Goal: Task Accomplishment & Management: Manage account settings

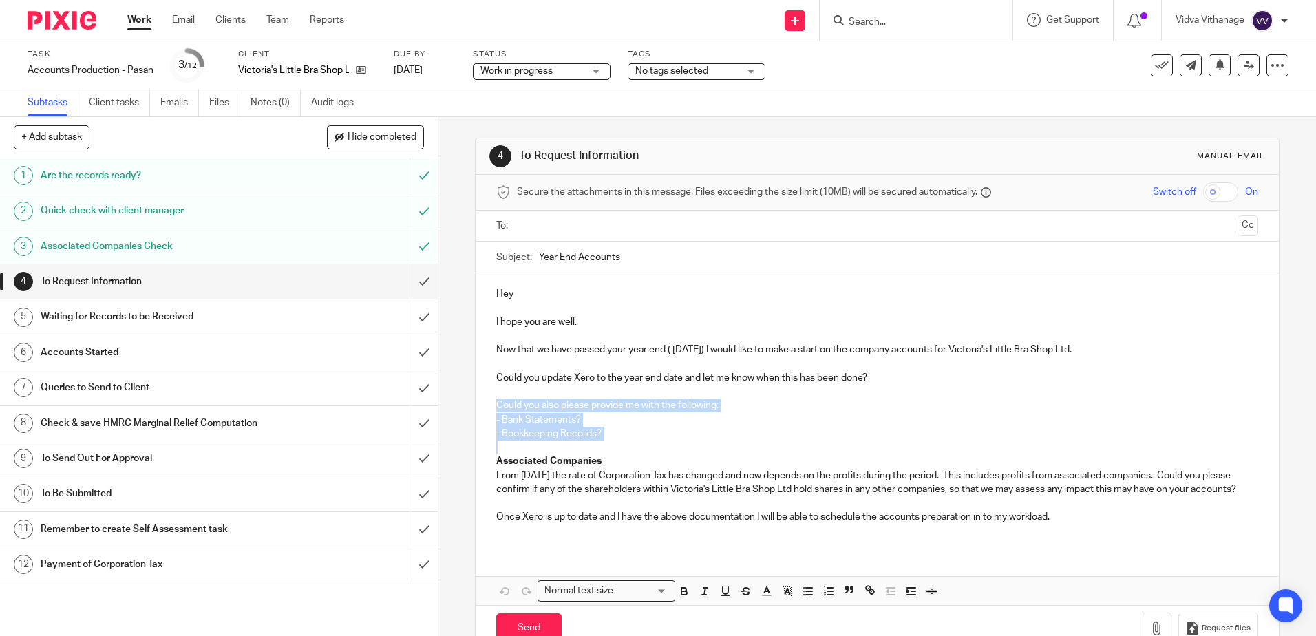
click at [147, 23] on link "Work" at bounding box center [139, 20] width 24 height 14
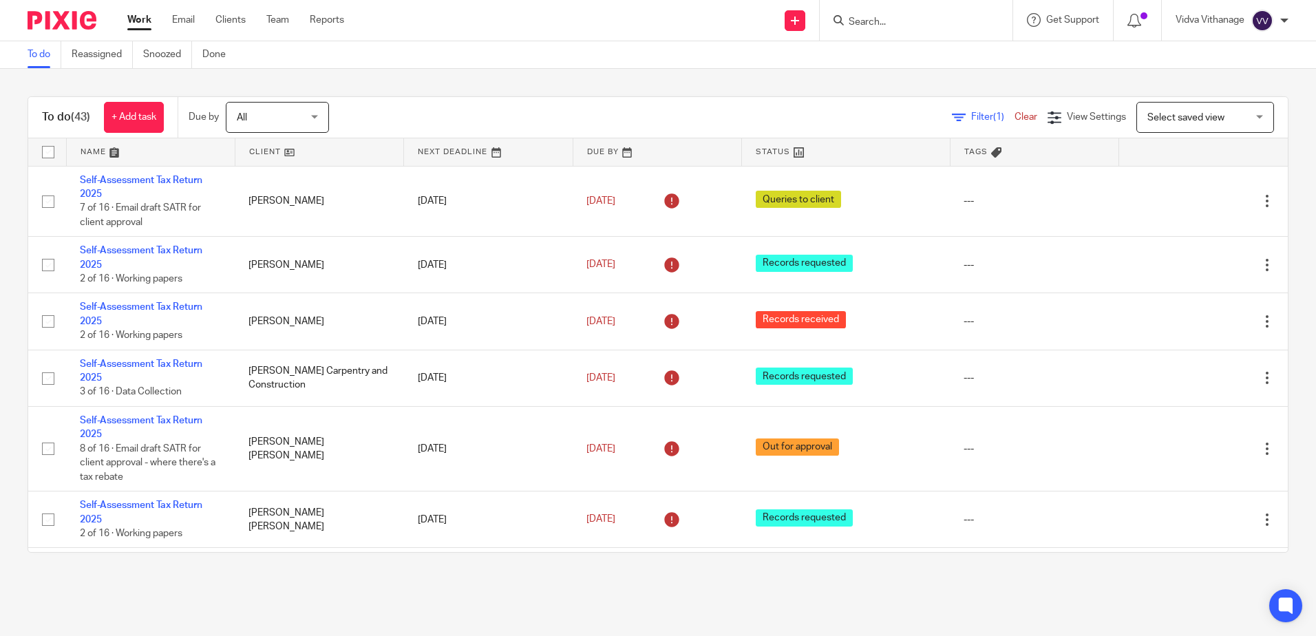
click at [895, 14] on form at bounding box center [920, 20] width 147 height 17
click at [894, 21] on input "Search" at bounding box center [909, 23] width 124 height 12
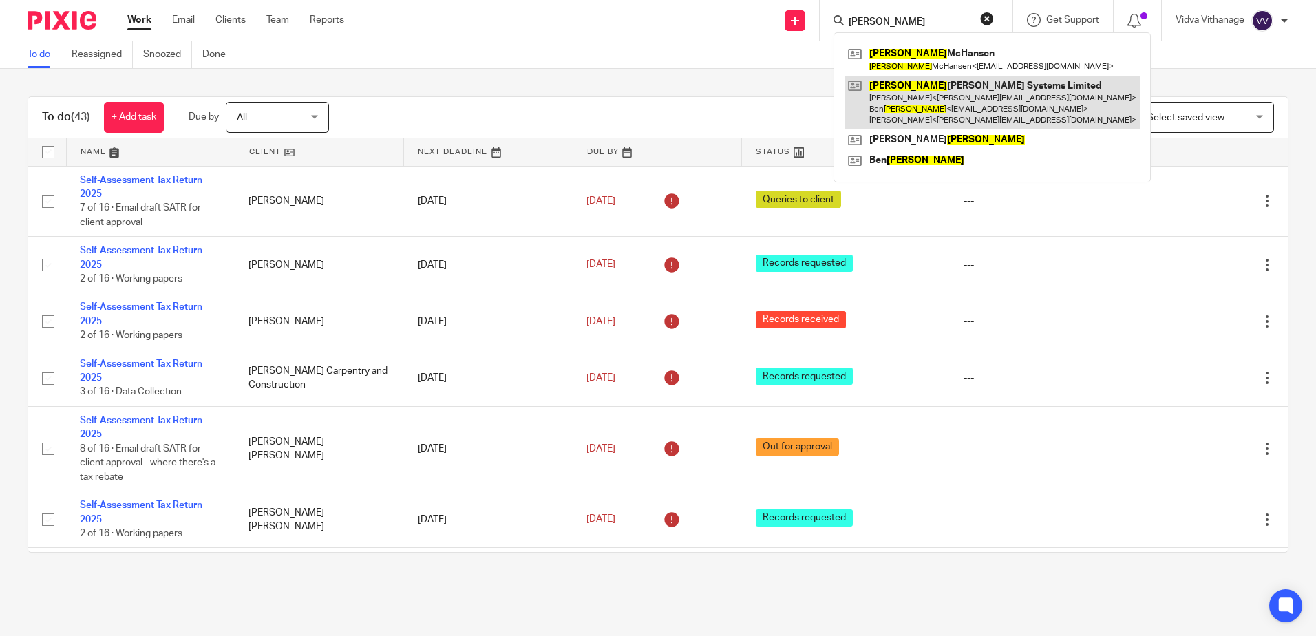
type input "lindsay"
click at [917, 120] on link at bounding box center [992, 103] width 295 height 54
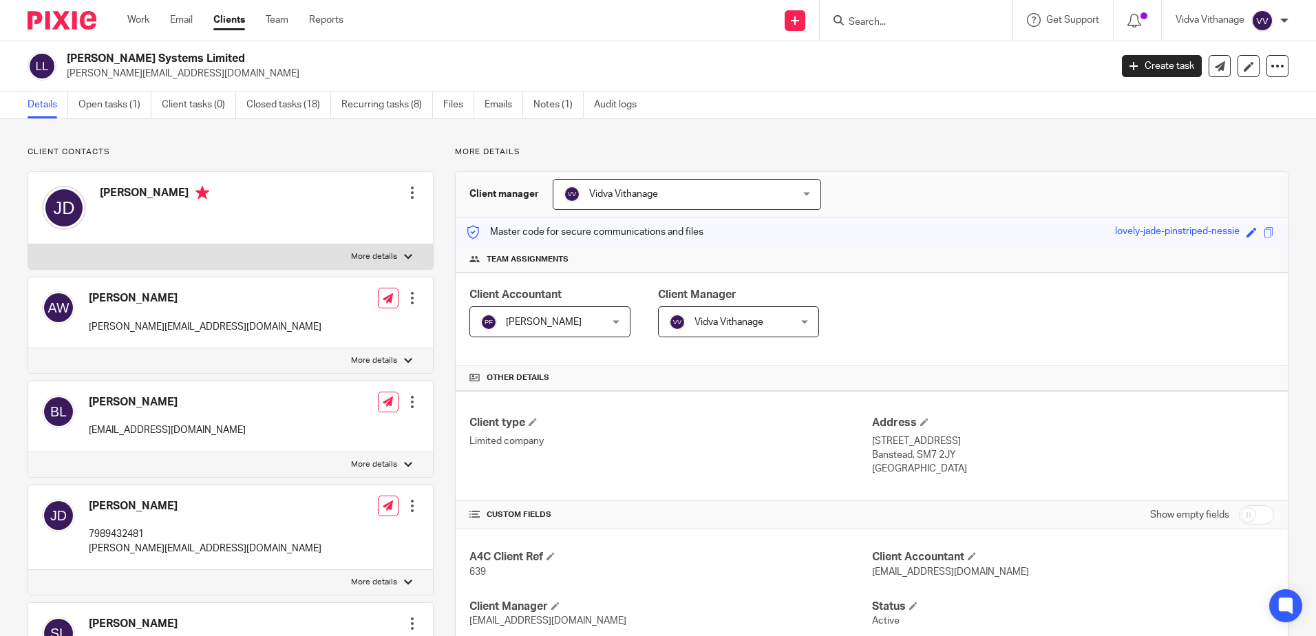
click at [898, 19] on input "Search" at bounding box center [909, 23] width 124 height 12
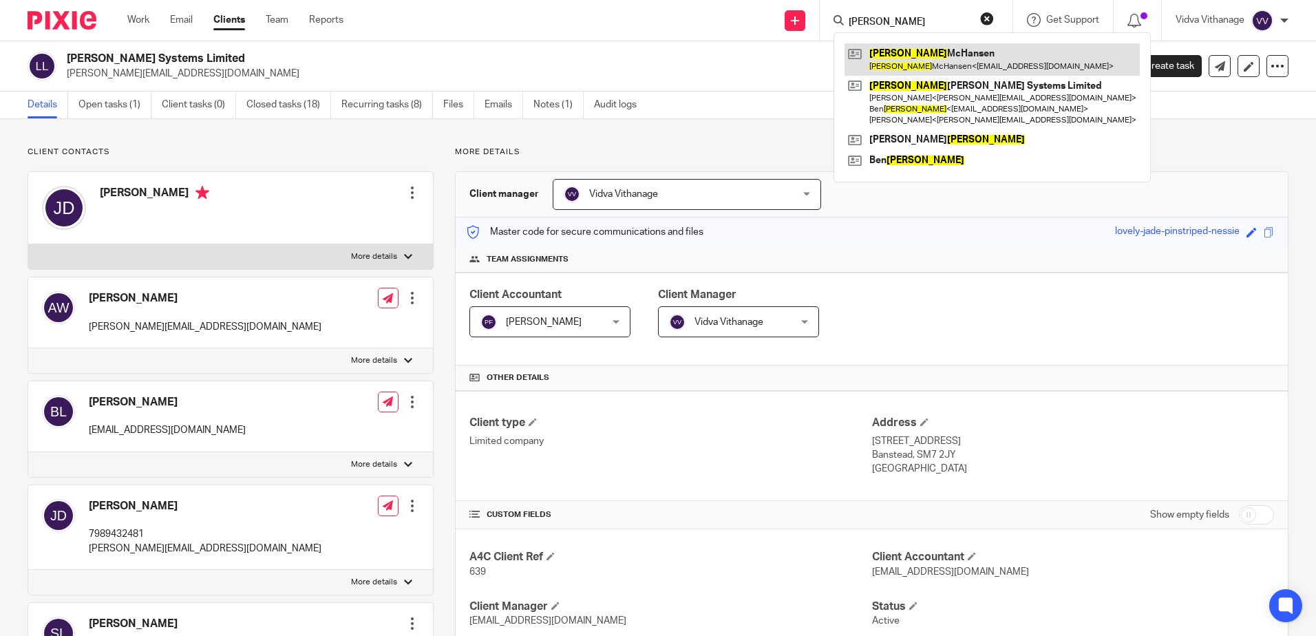
type input "lindsay"
click at [1000, 74] on link at bounding box center [992, 59] width 295 height 32
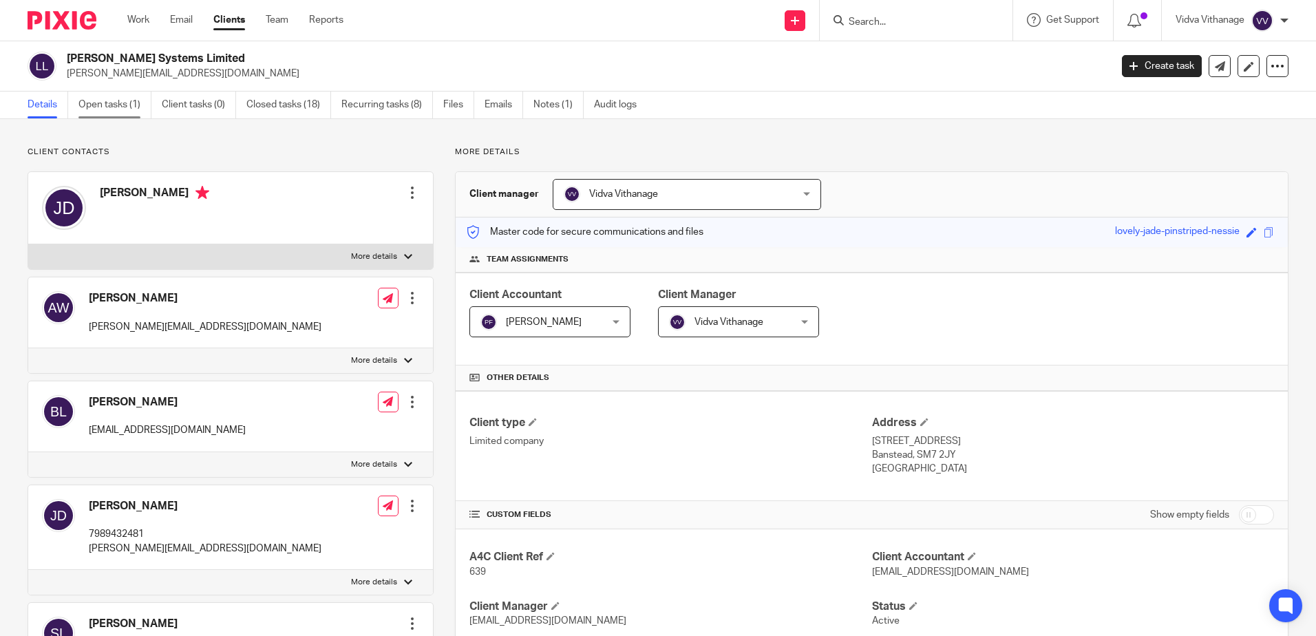
click at [108, 100] on link "Open tasks (1)" at bounding box center [114, 105] width 73 height 27
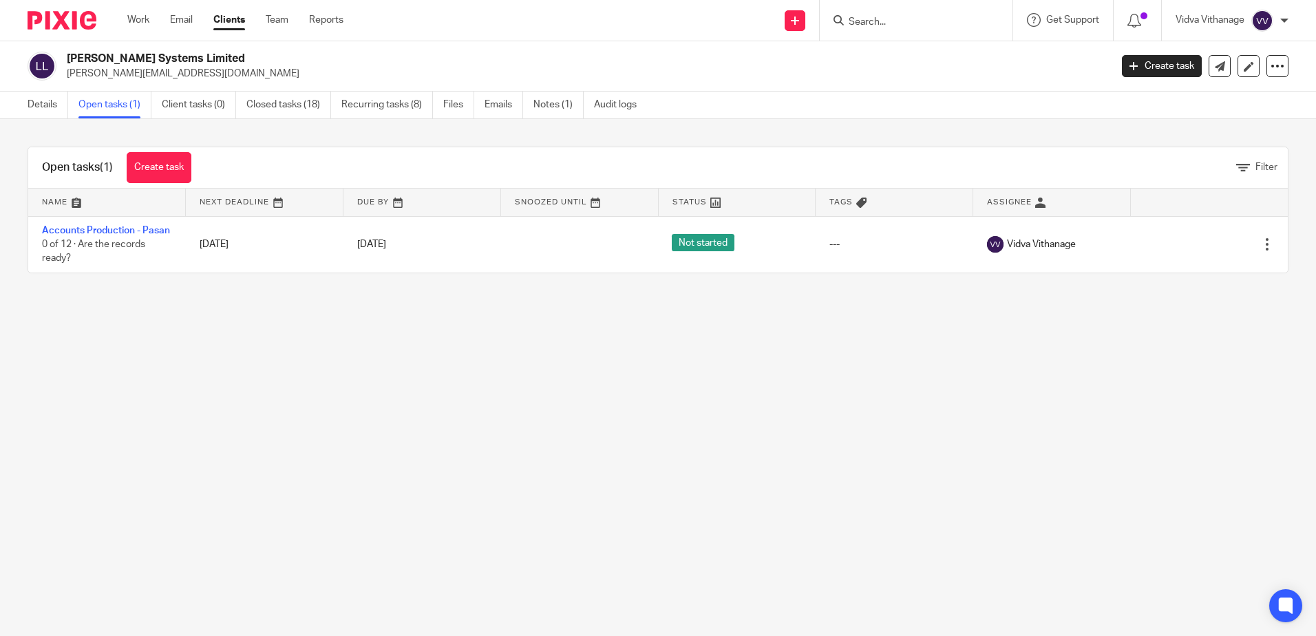
drag, startPoint x: 97, startPoint y: 226, endPoint x: 376, endPoint y: 503, distance: 392.8
click at [376, 503] on main "Lindsay Wilkinson Systems Limited jamie@lw-s.co.uk Create task Update from Comp…" at bounding box center [658, 318] width 1316 height 636
drag, startPoint x: 581, startPoint y: 268, endPoint x: 501, endPoint y: 306, distance: 88.1
click at [501, 301] on div "Open tasks (1) Create task Filter Name Next Deadline Due By Snoozed Until Statu…" at bounding box center [658, 210] width 1316 height 182
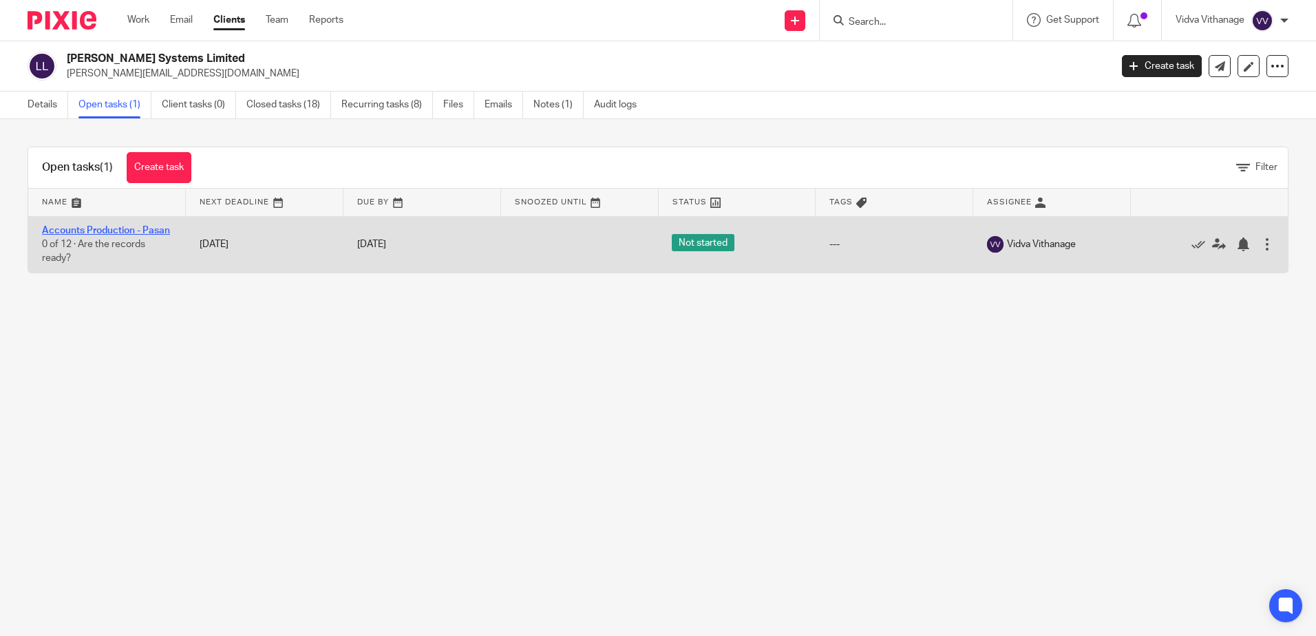
click at [95, 231] on link "Accounts Production - Pasan" at bounding box center [106, 231] width 128 height 10
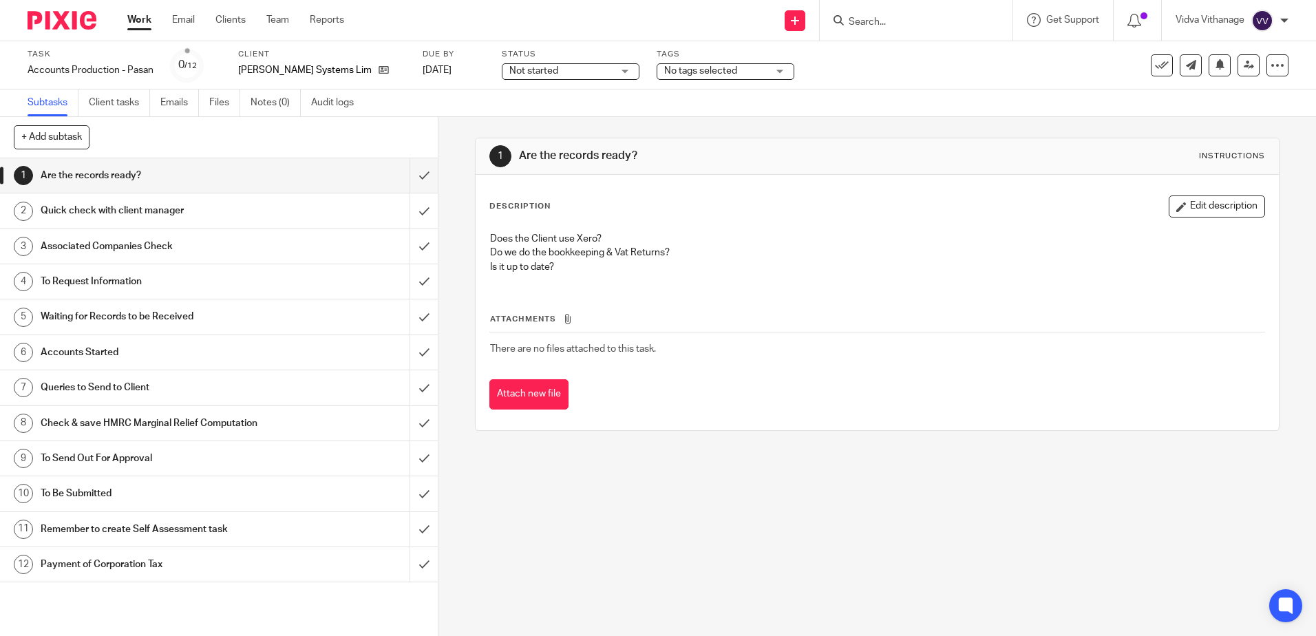
click at [564, 67] on span "Not started" at bounding box center [560, 71] width 103 height 14
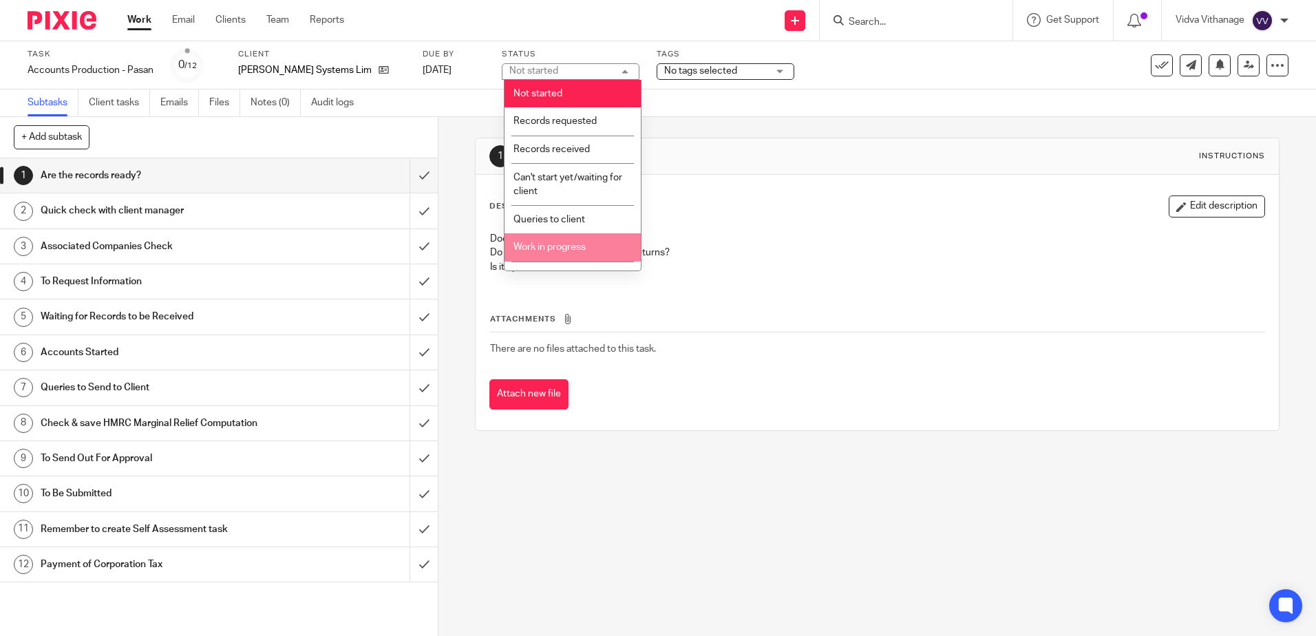
click at [550, 253] on li "Work in progress" at bounding box center [573, 247] width 136 height 28
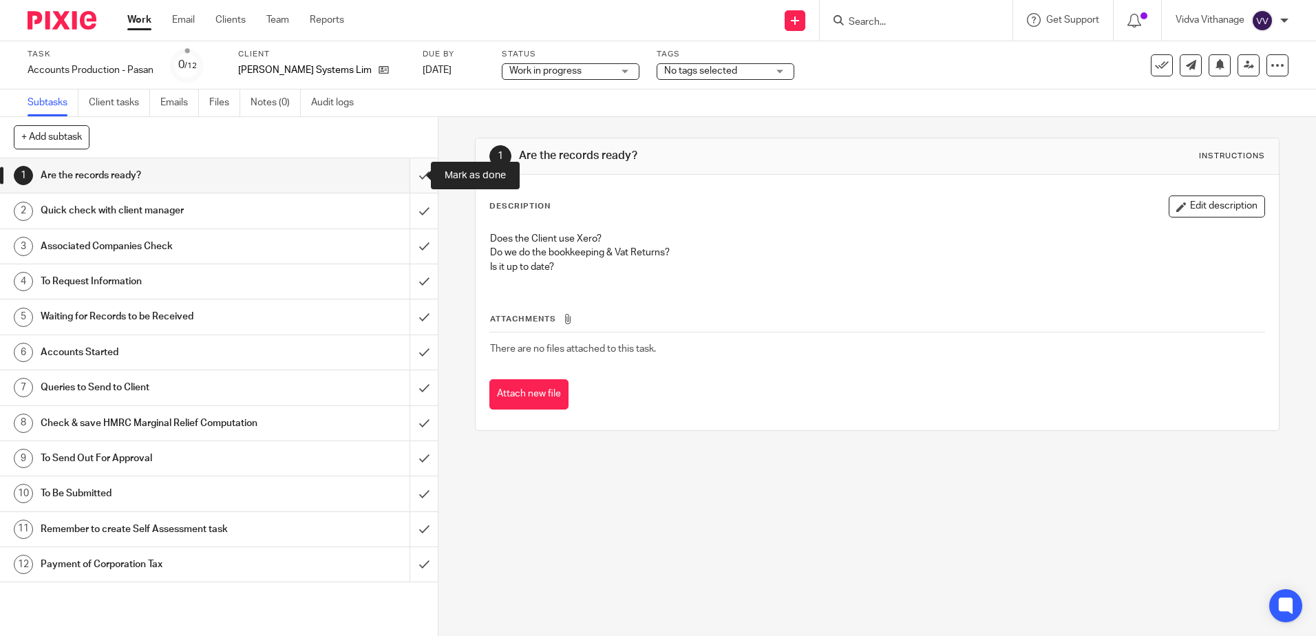
click at [410, 178] on input "submit" at bounding box center [219, 175] width 438 height 34
click at [414, 203] on input "submit" at bounding box center [219, 210] width 438 height 34
click at [412, 242] on input "submit" at bounding box center [219, 246] width 438 height 34
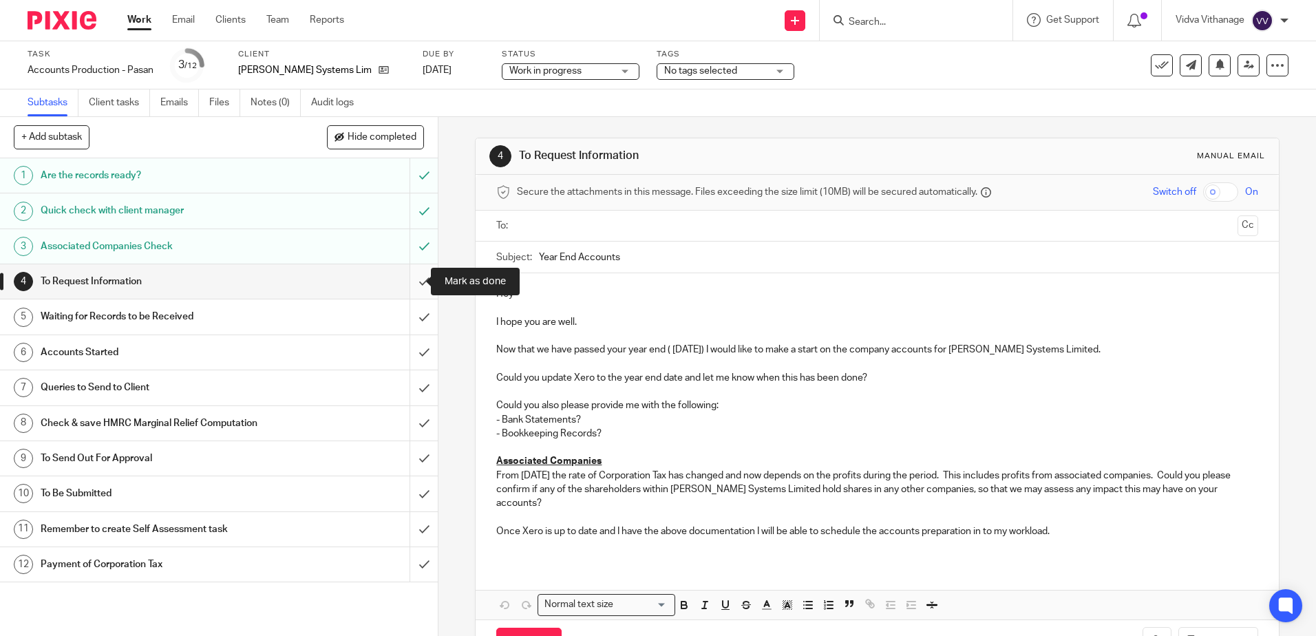
click at [416, 269] on input "submit" at bounding box center [219, 281] width 438 height 34
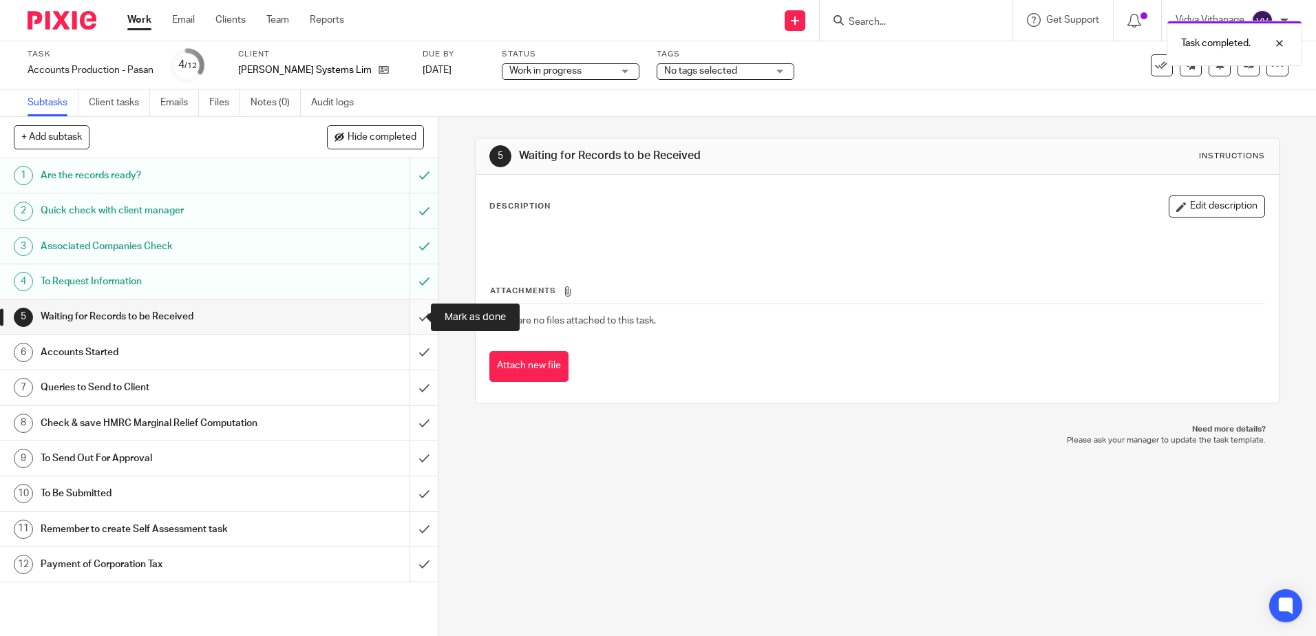
click at [414, 327] on input "submit" at bounding box center [219, 316] width 438 height 34
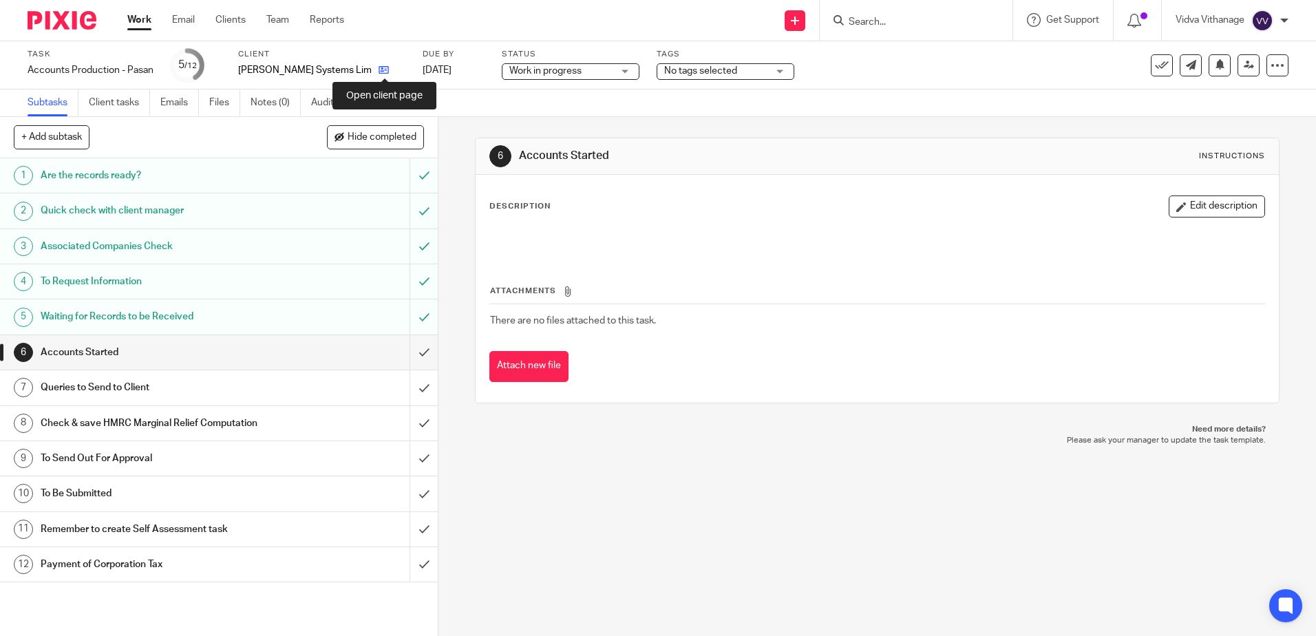
click at [387, 71] on icon at bounding box center [384, 70] width 10 height 10
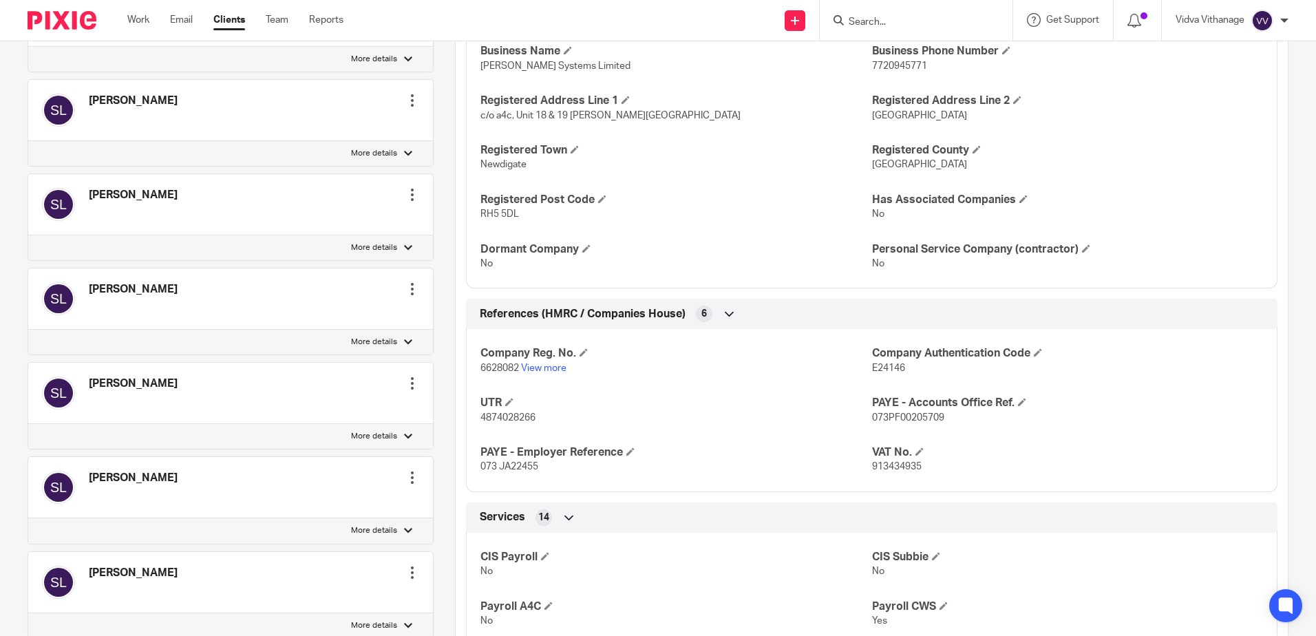
scroll to position [712, 0]
click at [561, 368] on link "View more" at bounding box center [543, 368] width 45 height 10
